Goal: Check status: Check status

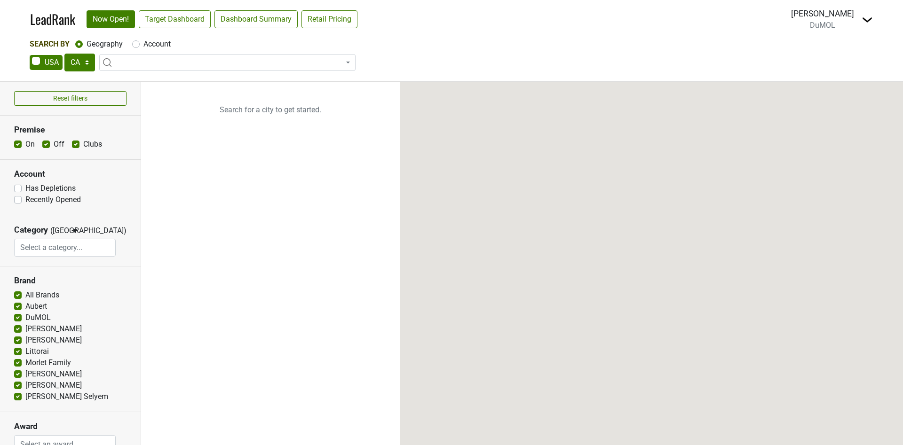
select select "CA"
select select
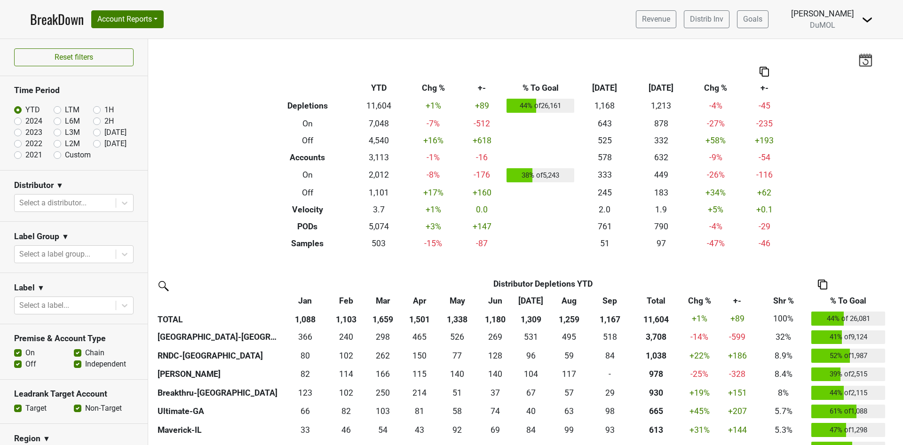
click at [25, 123] on label "2024" at bounding box center [33, 121] width 17 height 11
click at [19, 123] on input "2024" at bounding box center [33, 120] width 38 height 9
radio input "true"
